Goal: Book appointment/travel/reservation

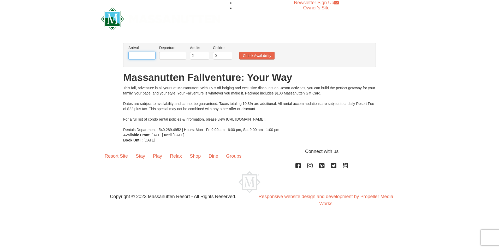
click at [136, 53] on input "text" at bounding box center [141, 56] width 27 height 8
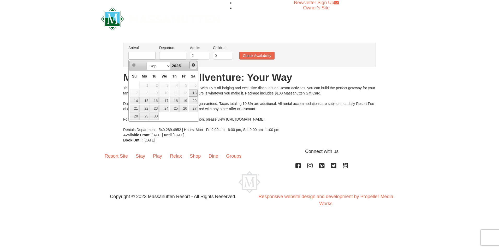
click at [193, 66] on span "Next" at bounding box center [193, 65] width 4 height 4
click at [177, 92] on link "9" at bounding box center [174, 93] width 9 height 7
type input "[DATE]"
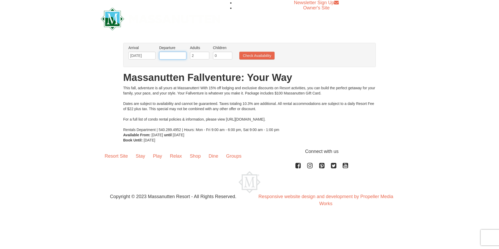
click at [177, 55] on input "text" at bounding box center [172, 56] width 27 height 8
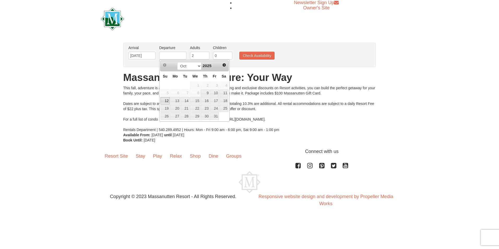
click at [167, 100] on link "12" at bounding box center [164, 100] width 9 height 7
type input "[DATE]"
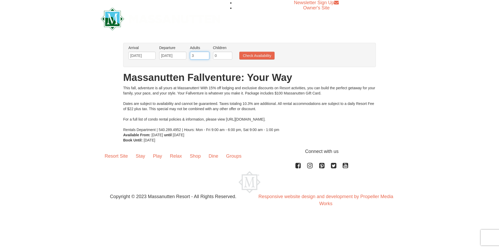
click at [206, 55] on input "3" at bounding box center [199, 56] width 19 height 8
type input "4"
click at [205, 55] on input "4" at bounding box center [199, 56] width 19 height 8
click at [216, 56] on input "0" at bounding box center [222, 56] width 19 height 8
click at [254, 55] on button "Check Availability" at bounding box center [256, 56] width 35 height 8
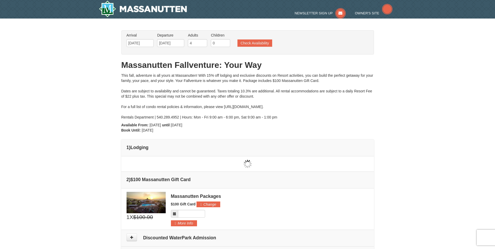
type input "[DATE]"
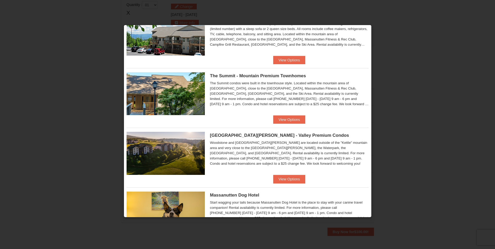
scroll to position [246, 0]
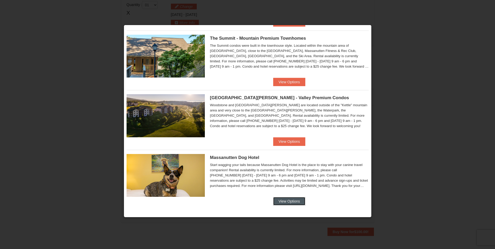
click at [292, 200] on button "View Options" at bounding box center [289, 201] width 32 height 8
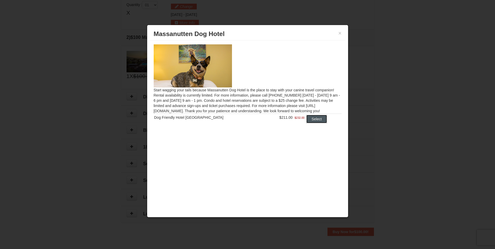
click at [309, 118] on button "Select" at bounding box center [316, 119] width 21 height 8
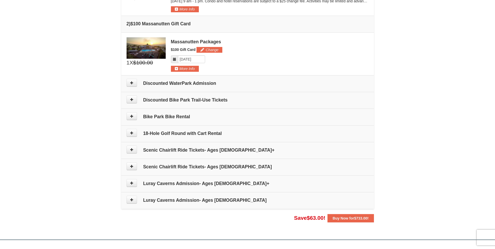
scroll to position [209, 0]
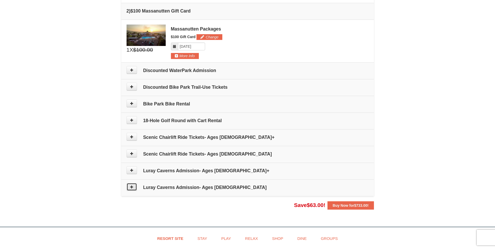
click at [132, 190] on button at bounding box center [132, 187] width 10 height 8
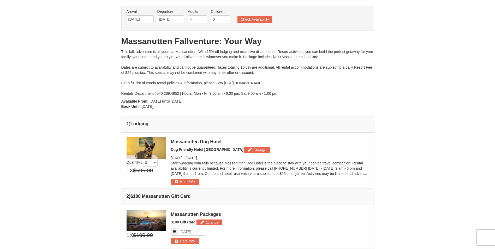
scroll to position [0, 0]
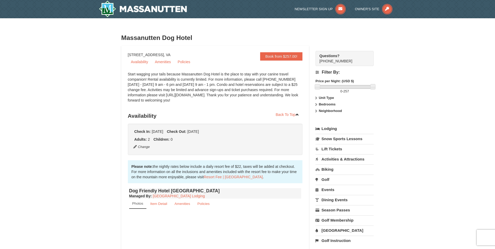
select select "9"
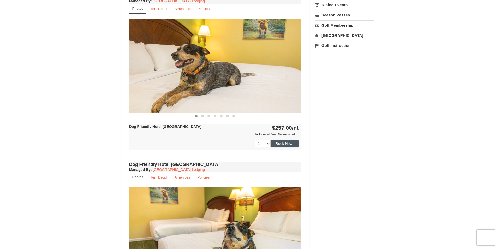
scroll to position [183, 0]
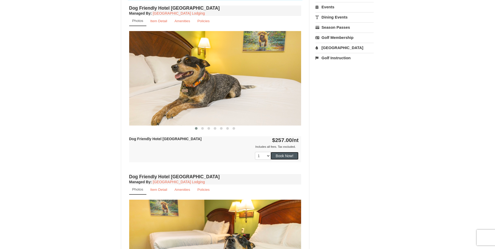
click at [286, 156] on button "Book Now!" at bounding box center [285, 156] width 28 height 8
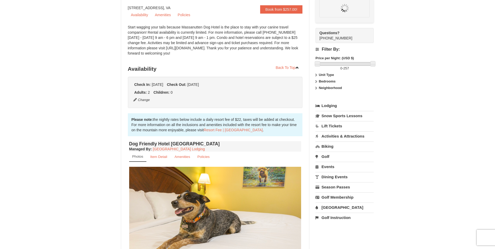
scroll to position [46, 0]
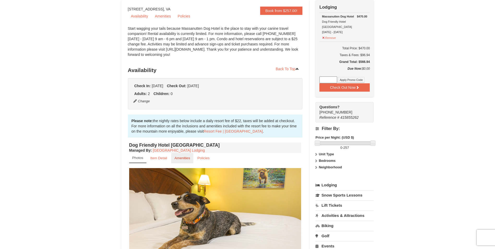
click at [182, 159] on small "Amenities" at bounding box center [183, 158] width 16 height 4
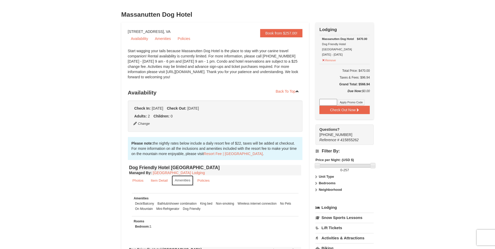
scroll to position [0, 0]
